Goal: Task Accomplishment & Management: Complete application form

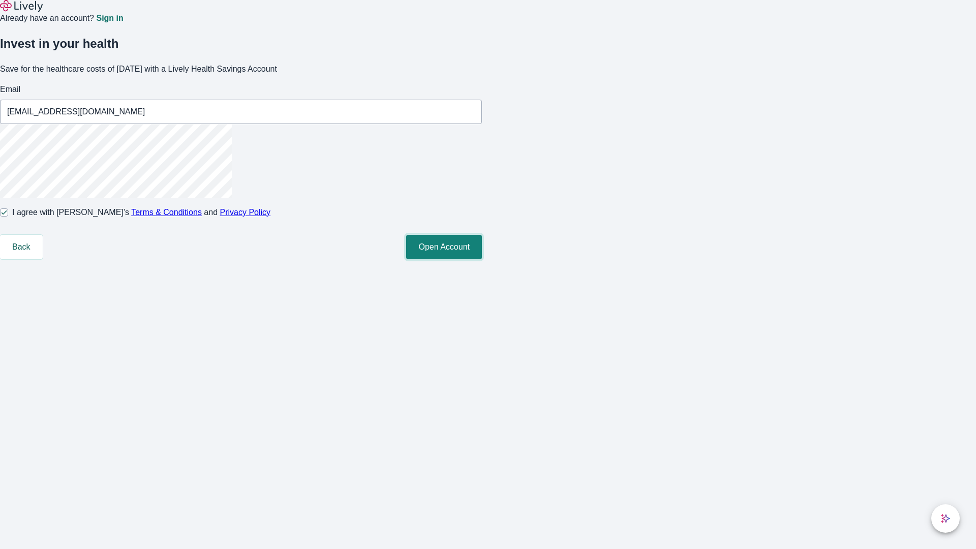
click at [482, 259] on button "Open Account" at bounding box center [444, 247] width 76 height 24
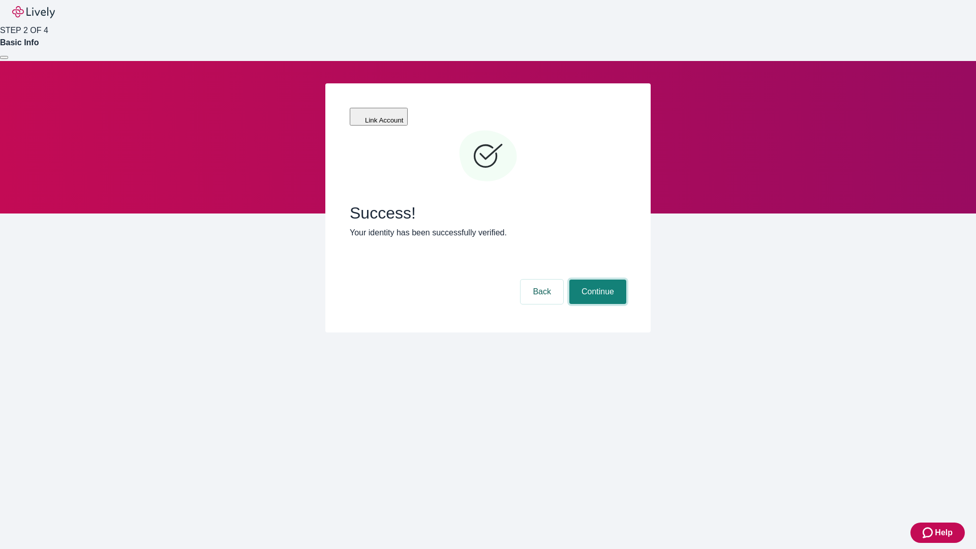
click at [596, 280] on button "Continue" at bounding box center [597, 292] width 57 height 24
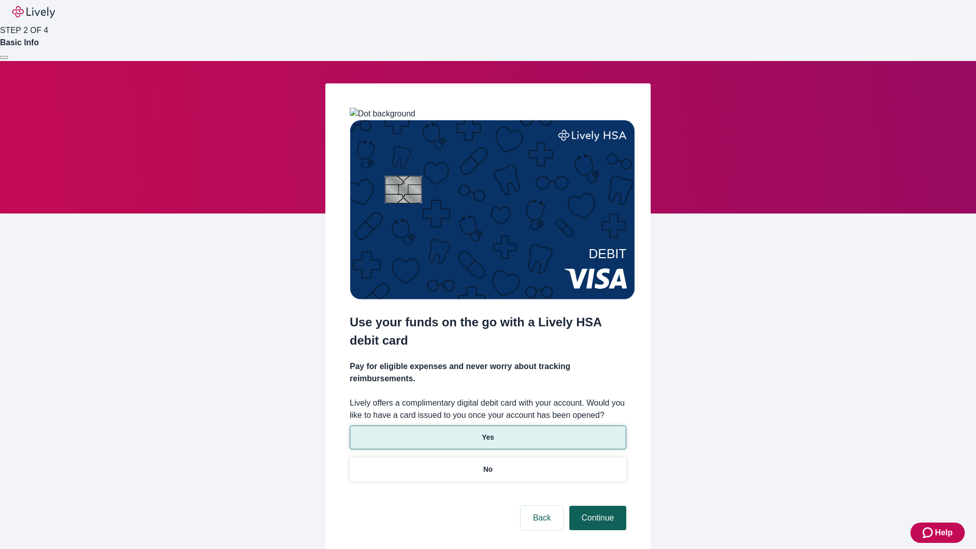
click at [488, 464] on p "No" at bounding box center [489, 469] width 10 height 11
click at [596, 506] on button "Continue" at bounding box center [597, 518] width 57 height 24
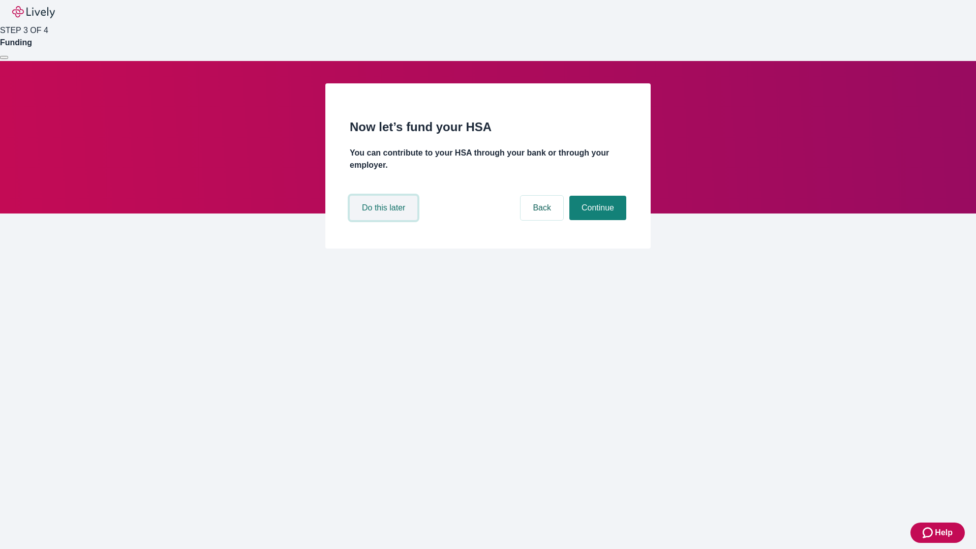
click at [385, 220] on button "Do this later" at bounding box center [384, 208] width 68 height 24
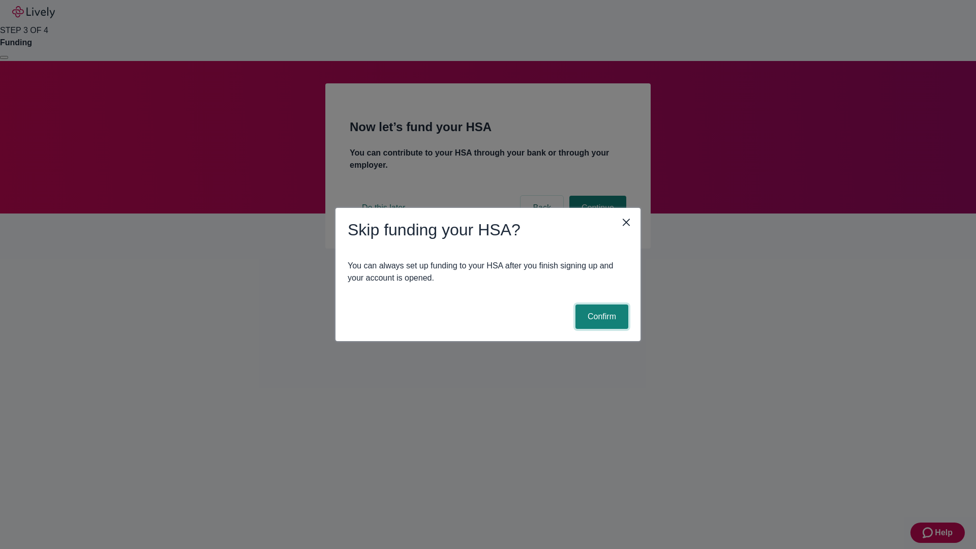
click at [601, 317] on button "Confirm" at bounding box center [602, 317] width 53 height 24
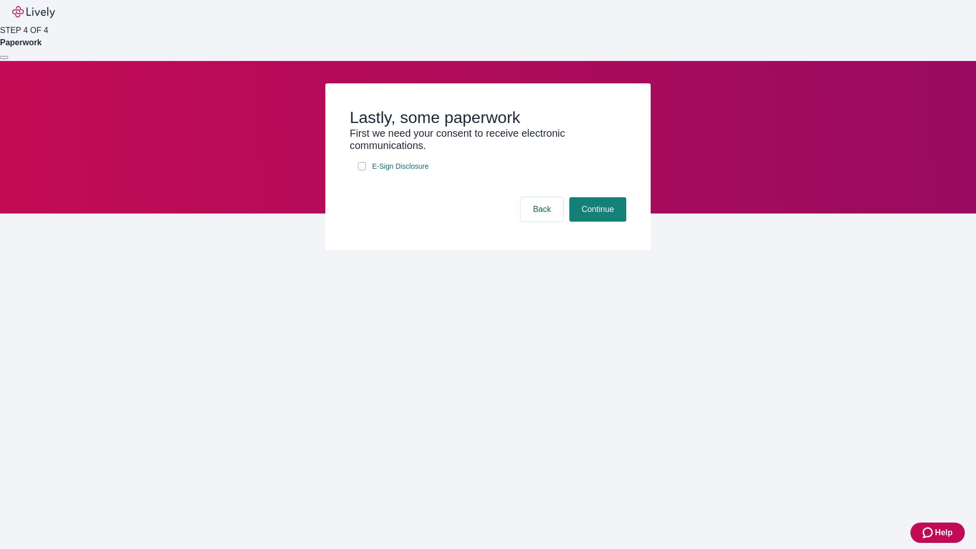
click at [362, 170] on input "E-Sign Disclosure" at bounding box center [362, 166] width 8 height 8
checkbox input "true"
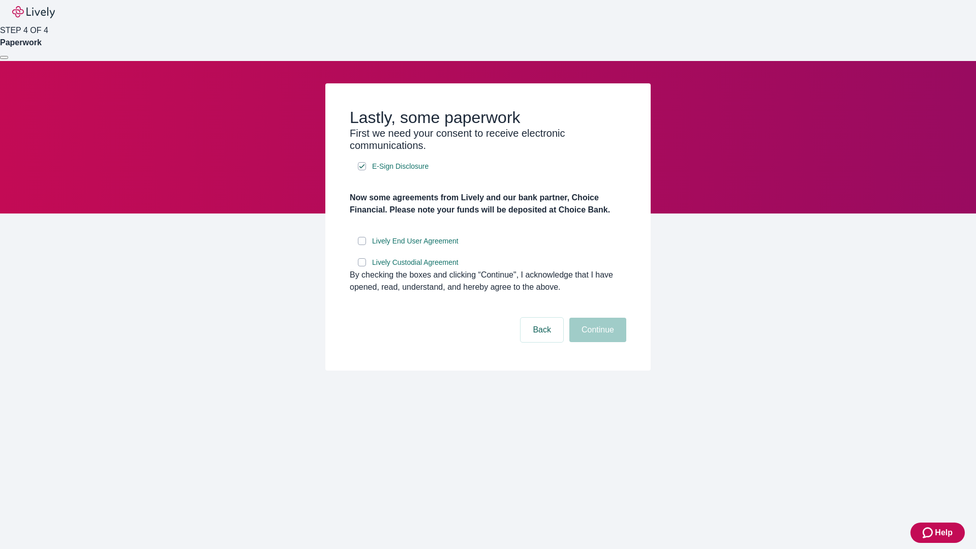
click at [362, 245] on input "Lively End User Agreement" at bounding box center [362, 241] width 8 height 8
checkbox input "true"
click at [362, 266] on input "Lively Custodial Agreement" at bounding box center [362, 262] width 8 height 8
checkbox input "true"
click at [596, 342] on button "Continue" at bounding box center [597, 330] width 57 height 24
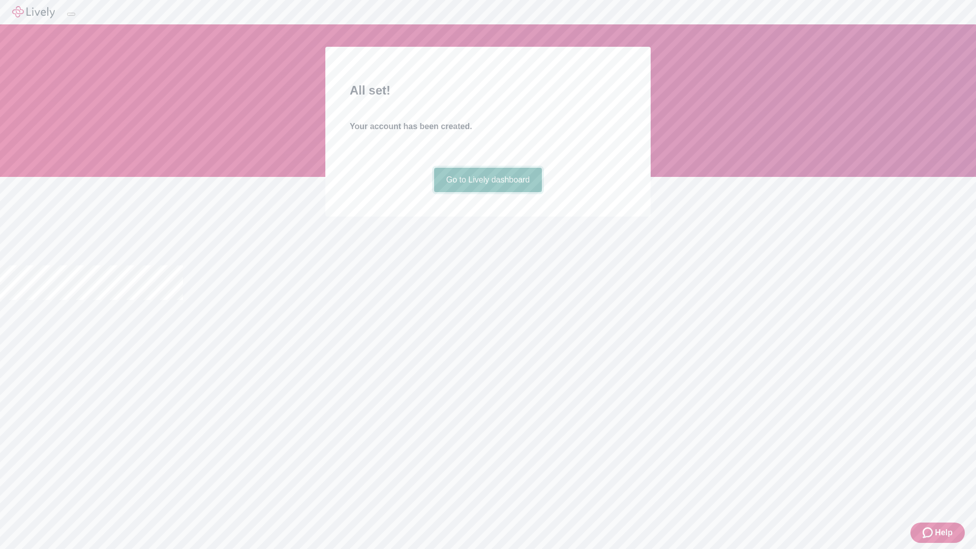
click at [488, 192] on link "Go to Lively dashboard" at bounding box center [488, 180] width 108 height 24
